Goal: Task Accomplishment & Management: Manage account settings

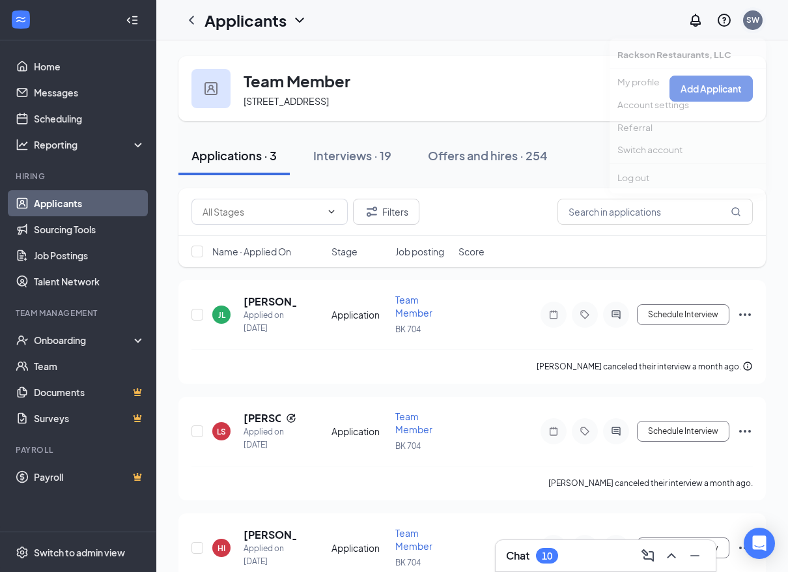
click at [747, 20] on div "SW" at bounding box center [752, 19] width 13 height 11
click at [460, 163] on div "Offers and hires · 254" at bounding box center [488, 155] width 120 height 16
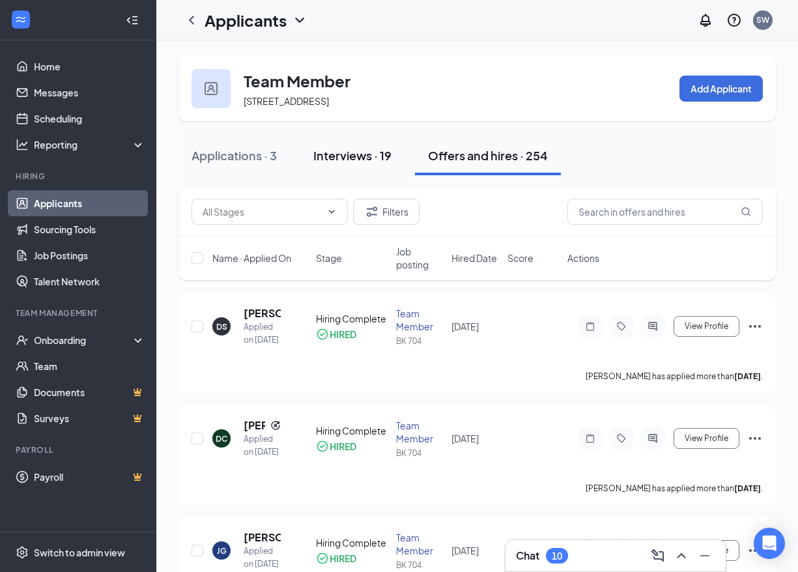
click at [375, 163] on div "Interviews · 19" at bounding box center [352, 155] width 78 height 16
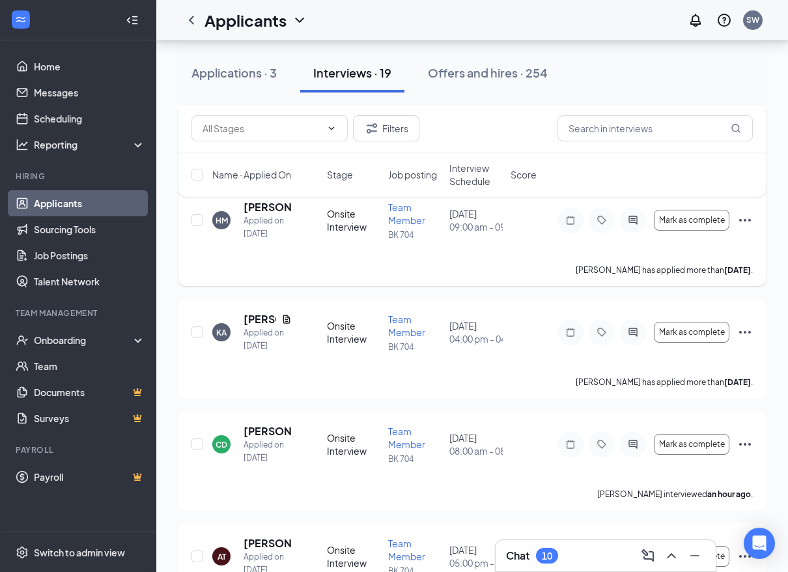
scroll to position [195, 0]
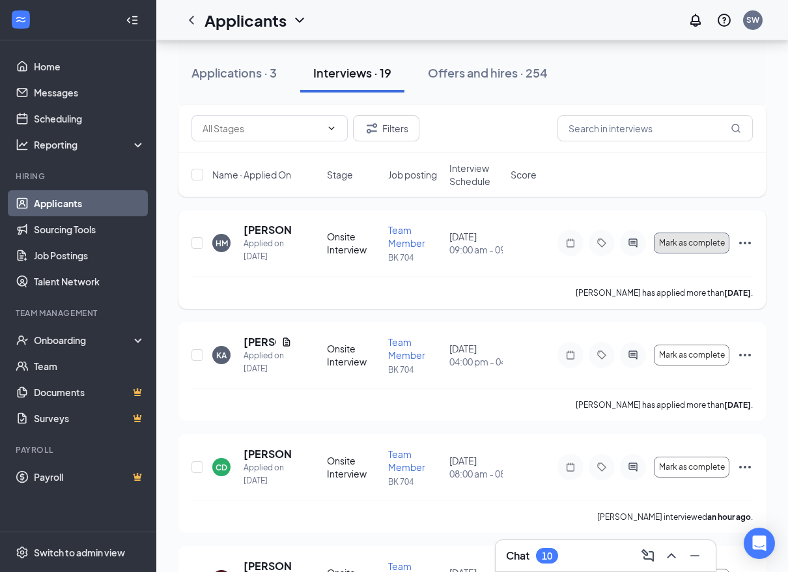
click at [685, 248] on span "Mark as complete" at bounding box center [692, 242] width 66 height 9
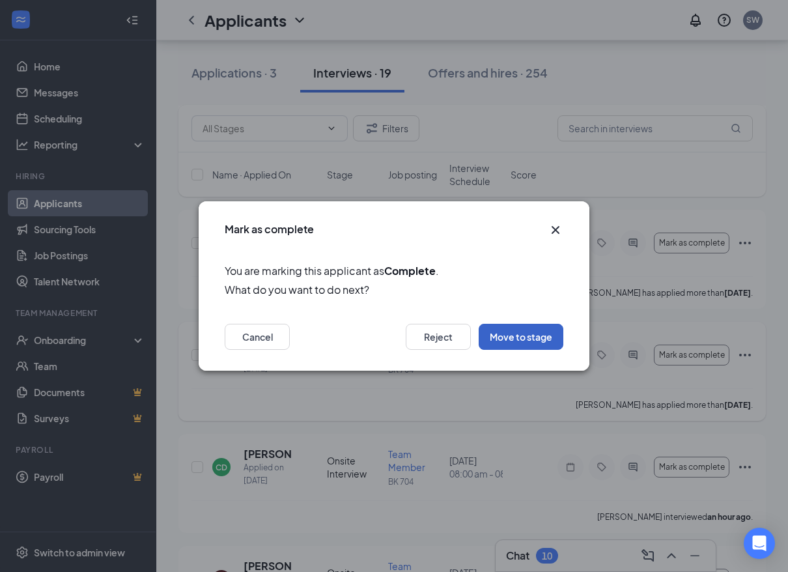
click at [502, 335] on button "Move to stage" at bounding box center [521, 337] width 85 height 26
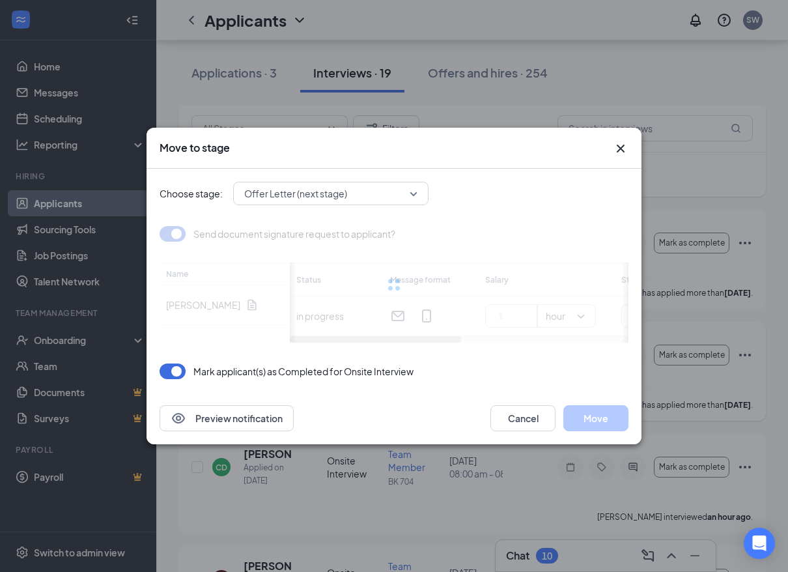
type input "[DATE]"
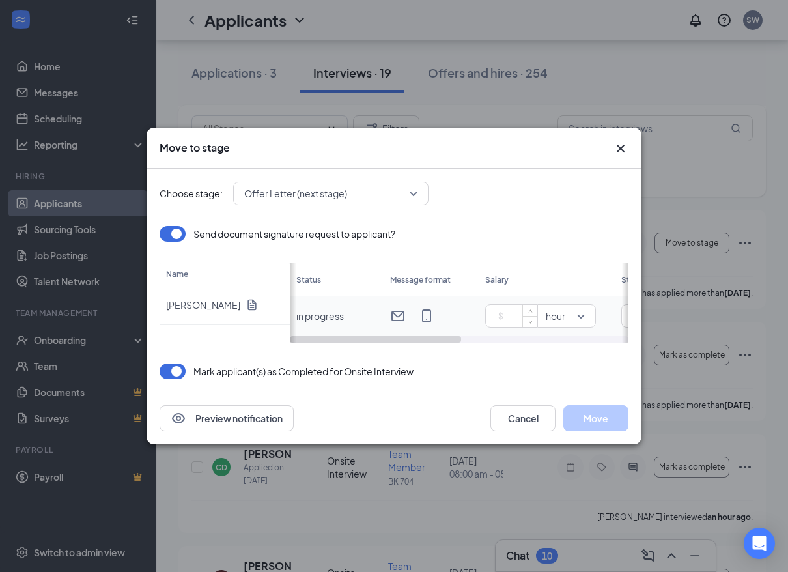
click at [492, 313] on input at bounding box center [514, 316] width 46 height 20
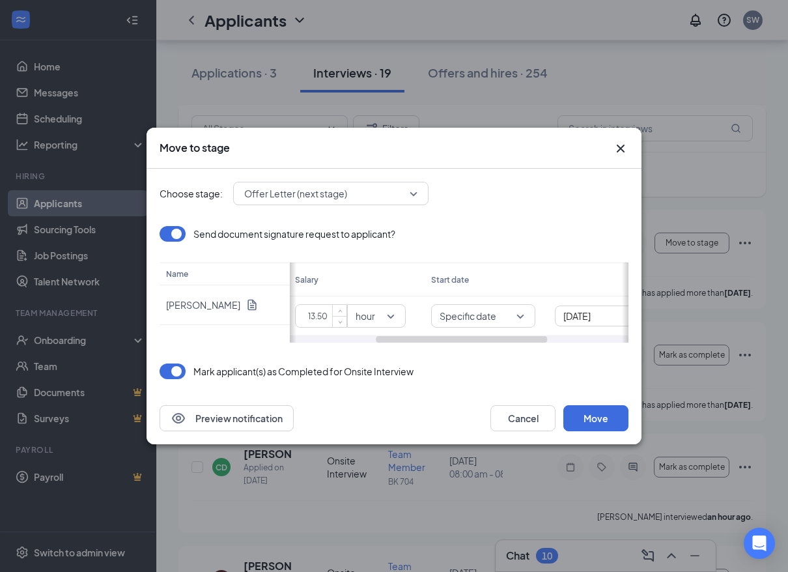
drag, startPoint x: 453, startPoint y: 337, endPoint x: 550, endPoint y: 350, distance: 97.2
click at [550, 350] on div "Choose stage: Offer Letter (next stage) Send document signature request to appl…" at bounding box center [394, 280] width 469 height 223
click at [517, 313] on span "Specific date" at bounding box center [481, 316] width 87 height 14
type input "13.5"
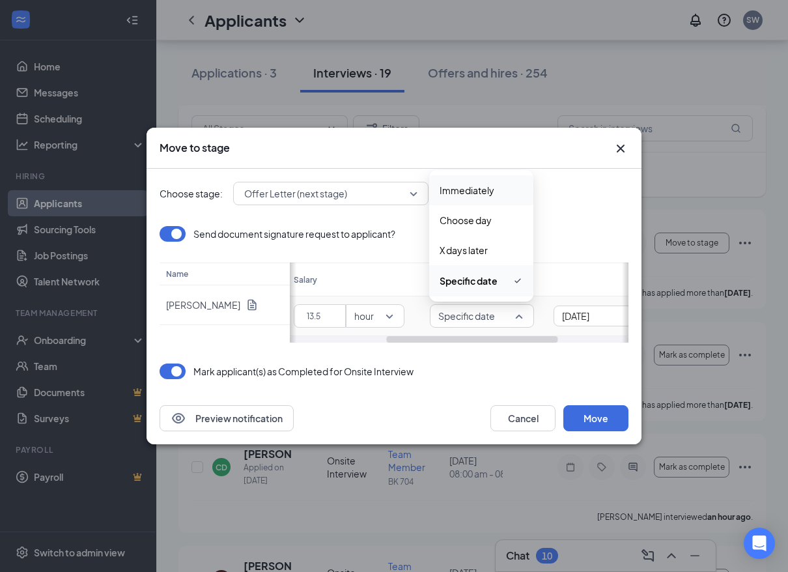
click at [489, 193] on span "Immediately" at bounding box center [467, 190] width 55 height 14
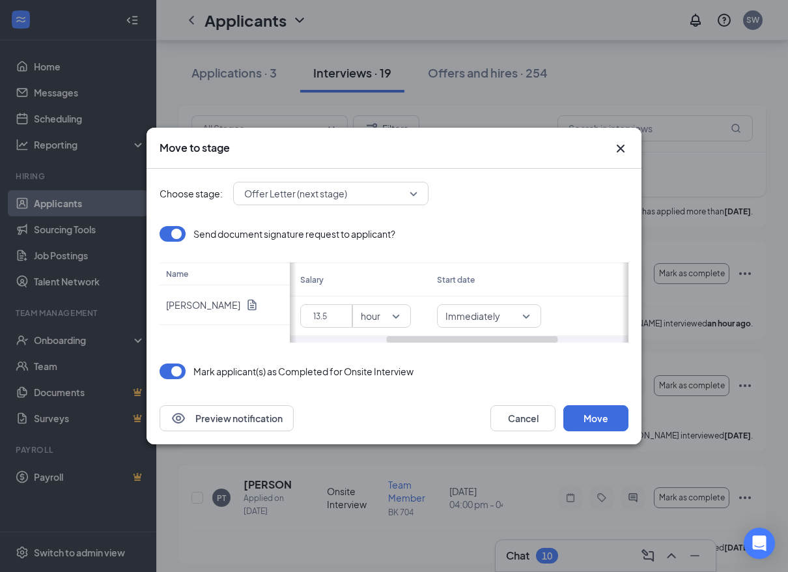
scroll to position [391, 0]
drag, startPoint x: 626, startPoint y: 331, endPoint x: 627, endPoint y: 367, distance: 35.8
click at [627, 367] on div "Choose stage: Offer Letter (next stage) Send document signature request to appl…" at bounding box center [394, 280] width 469 height 223
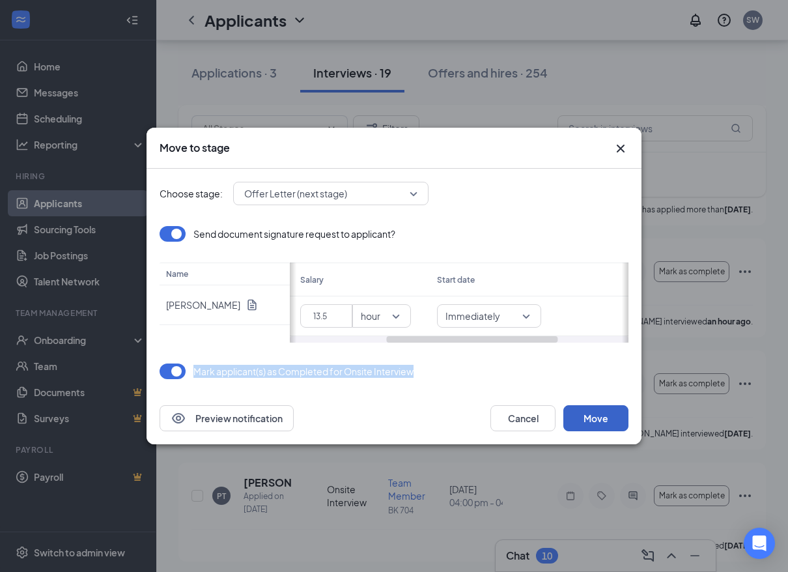
drag, startPoint x: 627, startPoint y: 367, endPoint x: 591, endPoint y: 424, distance: 67.6
click at [591, 425] on button "Move" at bounding box center [595, 418] width 65 height 26
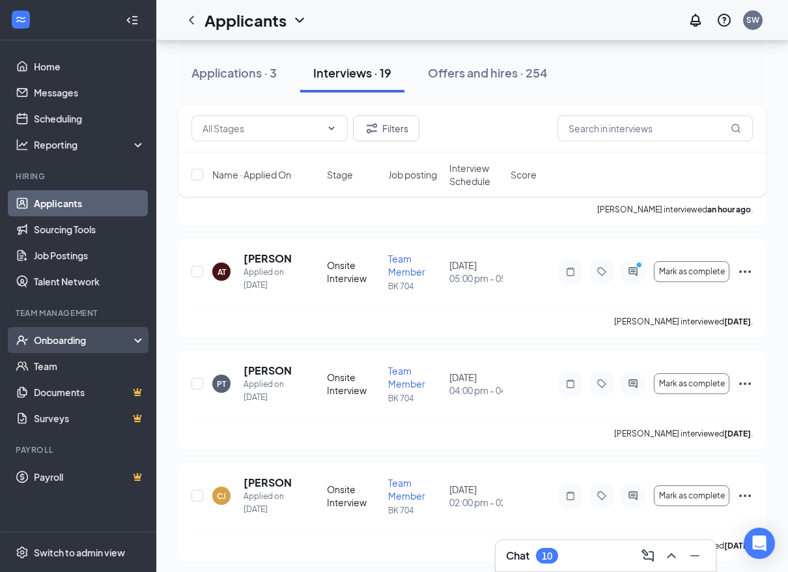
click at [73, 338] on div "Onboarding" at bounding box center [84, 339] width 100 height 13
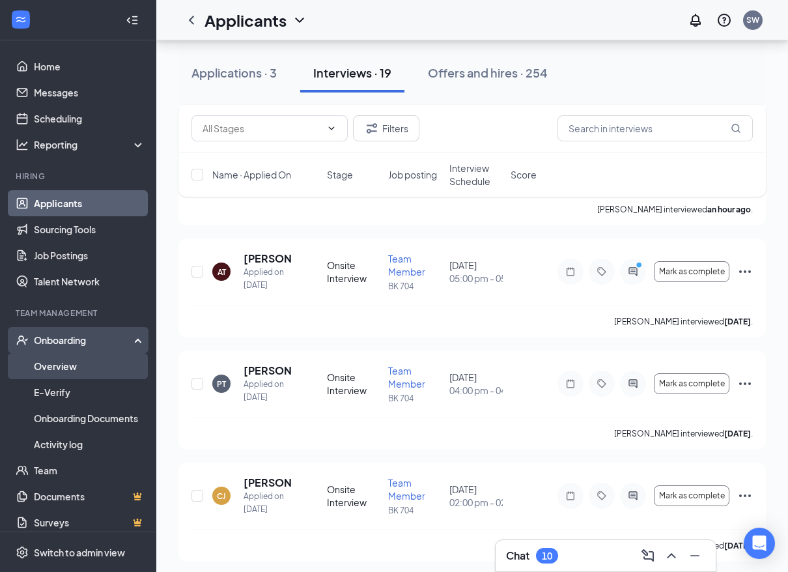
click at [70, 365] on link "Overview" at bounding box center [89, 366] width 111 height 26
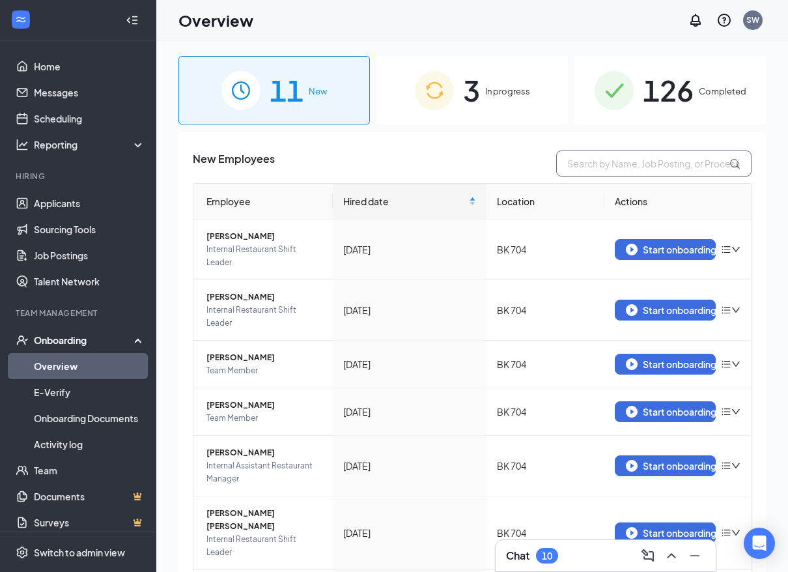
click at [601, 168] on input "text" at bounding box center [653, 163] width 195 height 26
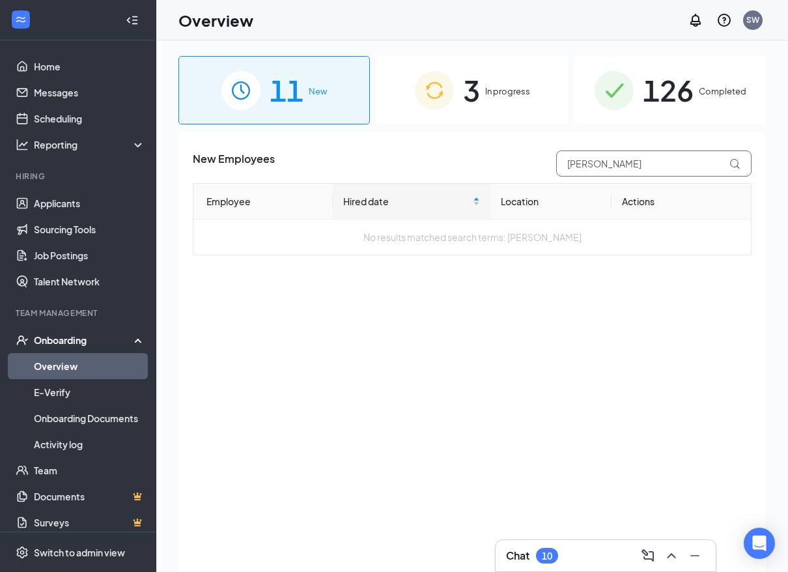
type input "[PERSON_NAME]"
click at [504, 94] on span "In progress" at bounding box center [507, 91] width 45 height 13
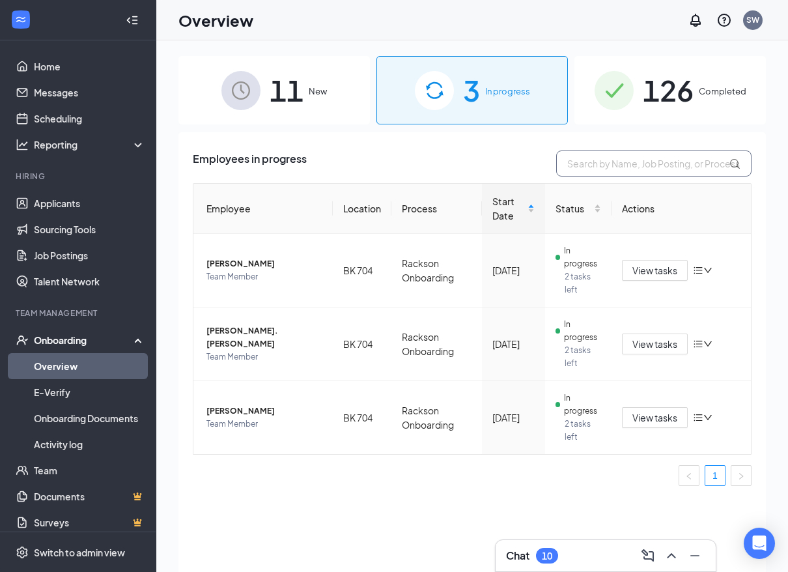
click at [622, 167] on input "text" at bounding box center [653, 163] width 195 height 26
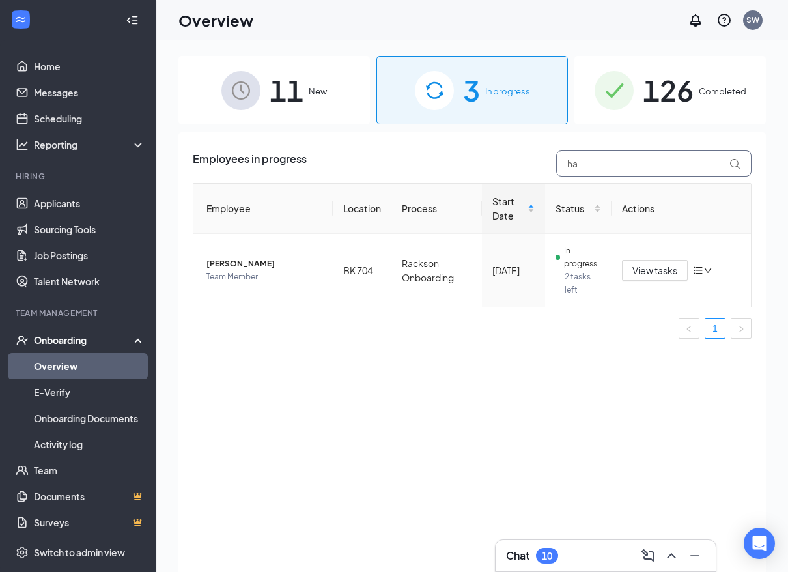
type input "h"
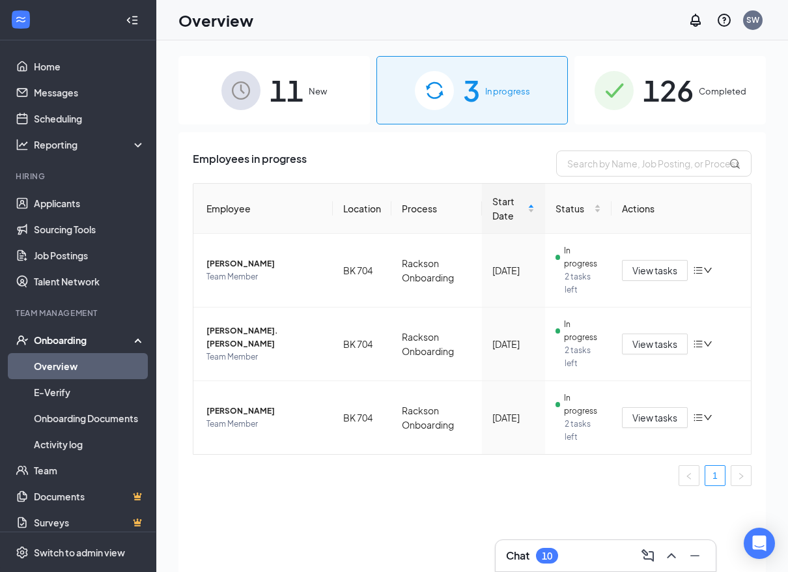
click at [310, 92] on span "New" at bounding box center [318, 91] width 18 height 13
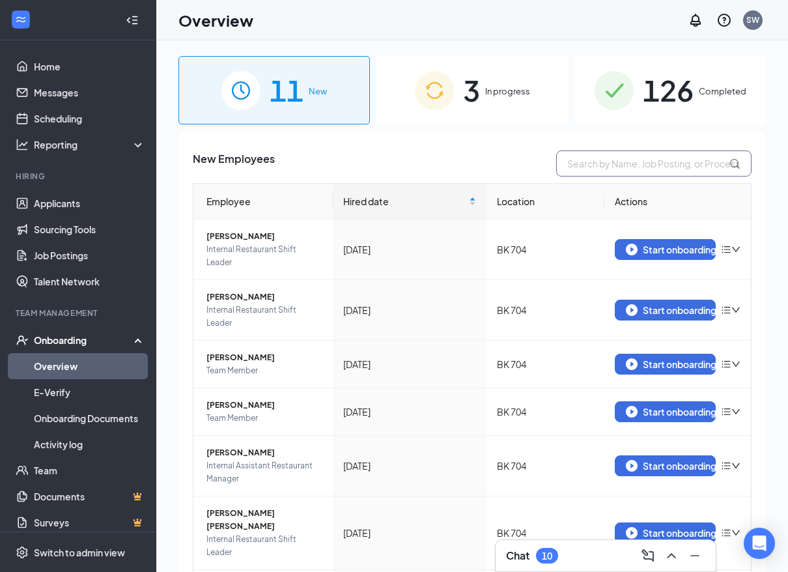
click at [616, 169] on input "text" at bounding box center [653, 163] width 195 height 26
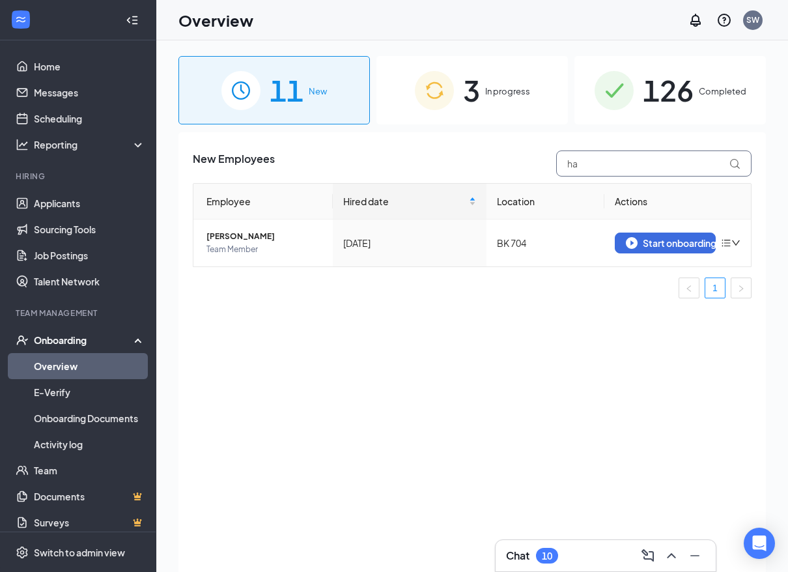
type input "h"
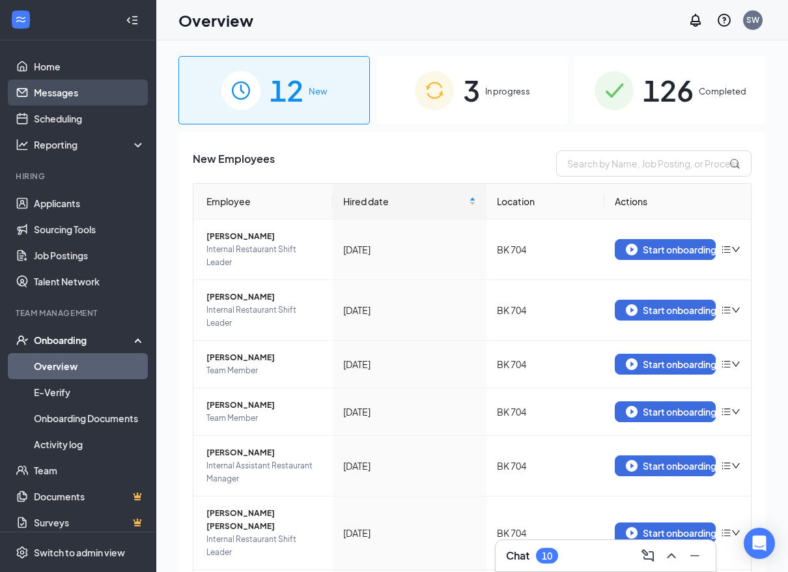
click at [67, 92] on link "Messages" at bounding box center [89, 92] width 111 height 26
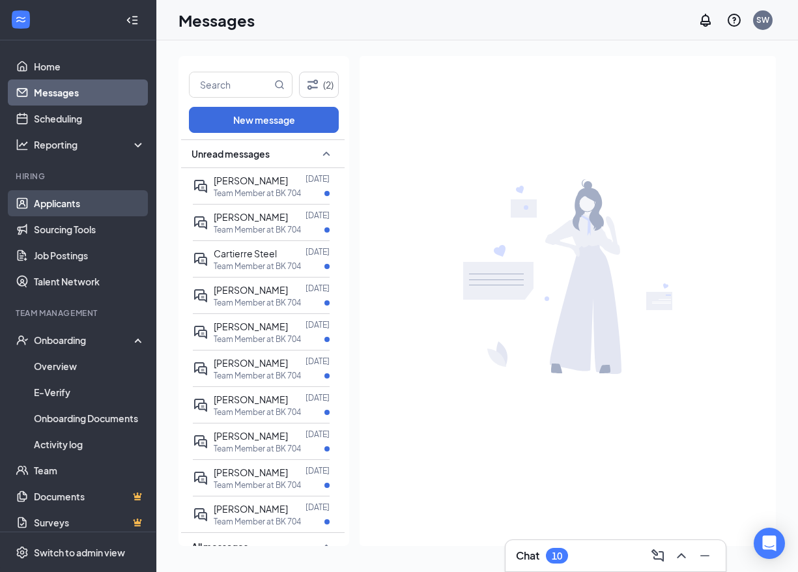
click at [76, 200] on link "Applicants" at bounding box center [89, 203] width 111 height 26
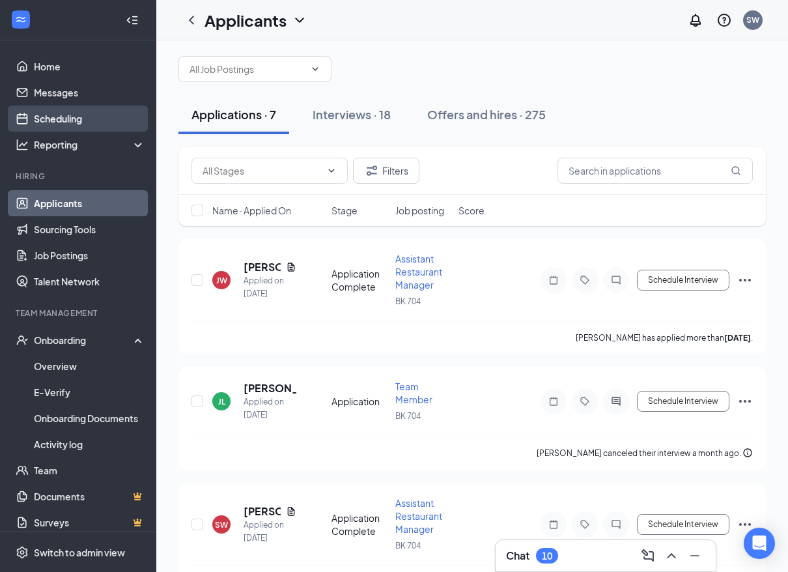
click at [55, 115] on link "Scheduling" at bounding box center [89, 119] width 111 height 26
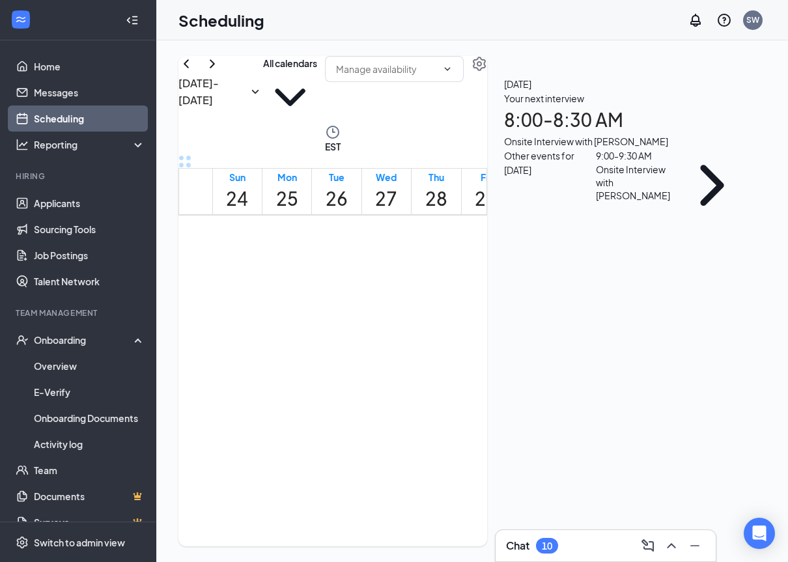
scroll to position [640, 0]
